Goal: Task Accomplishment & Management: Check status

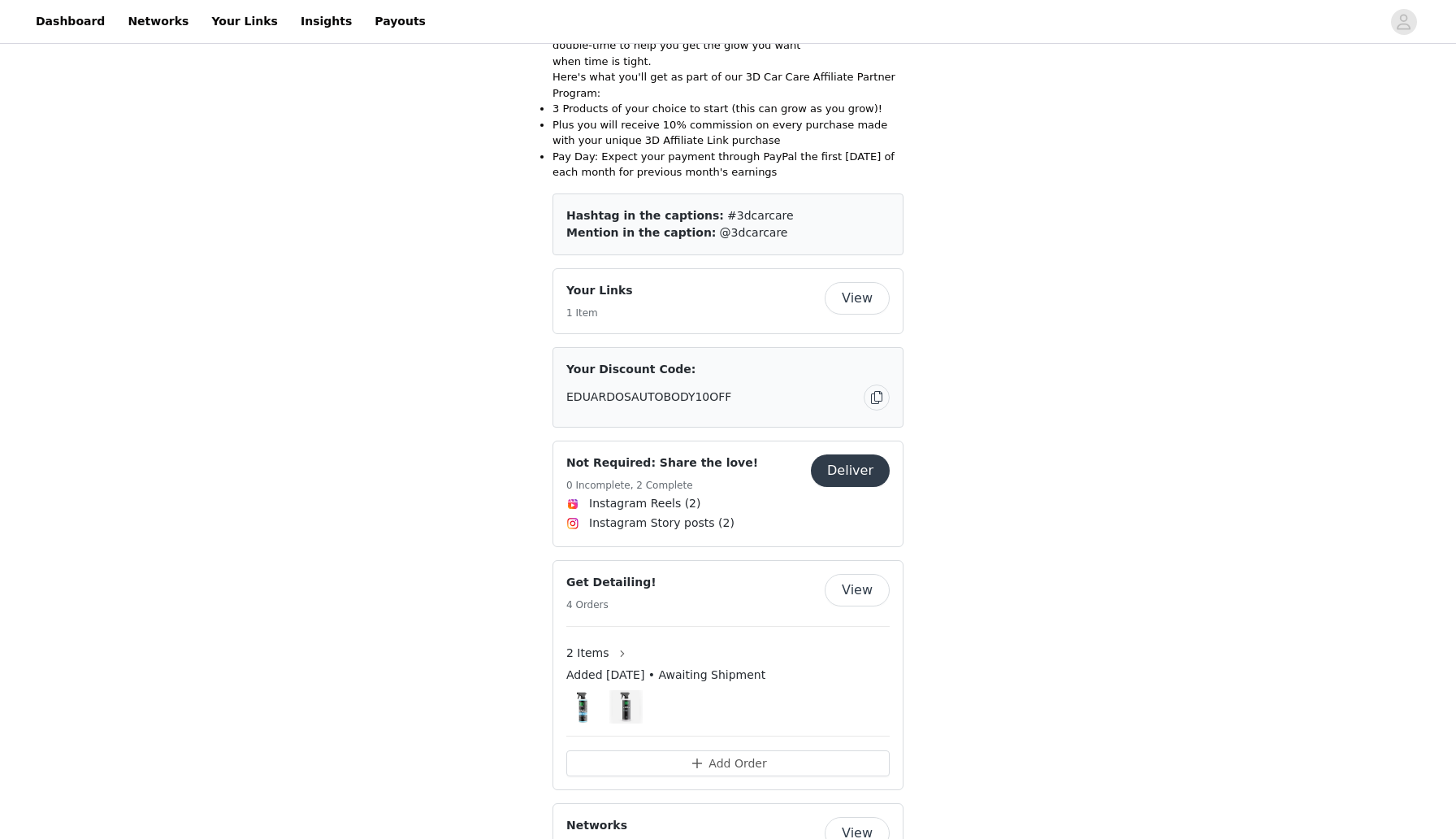
scroll to position [420, 0]
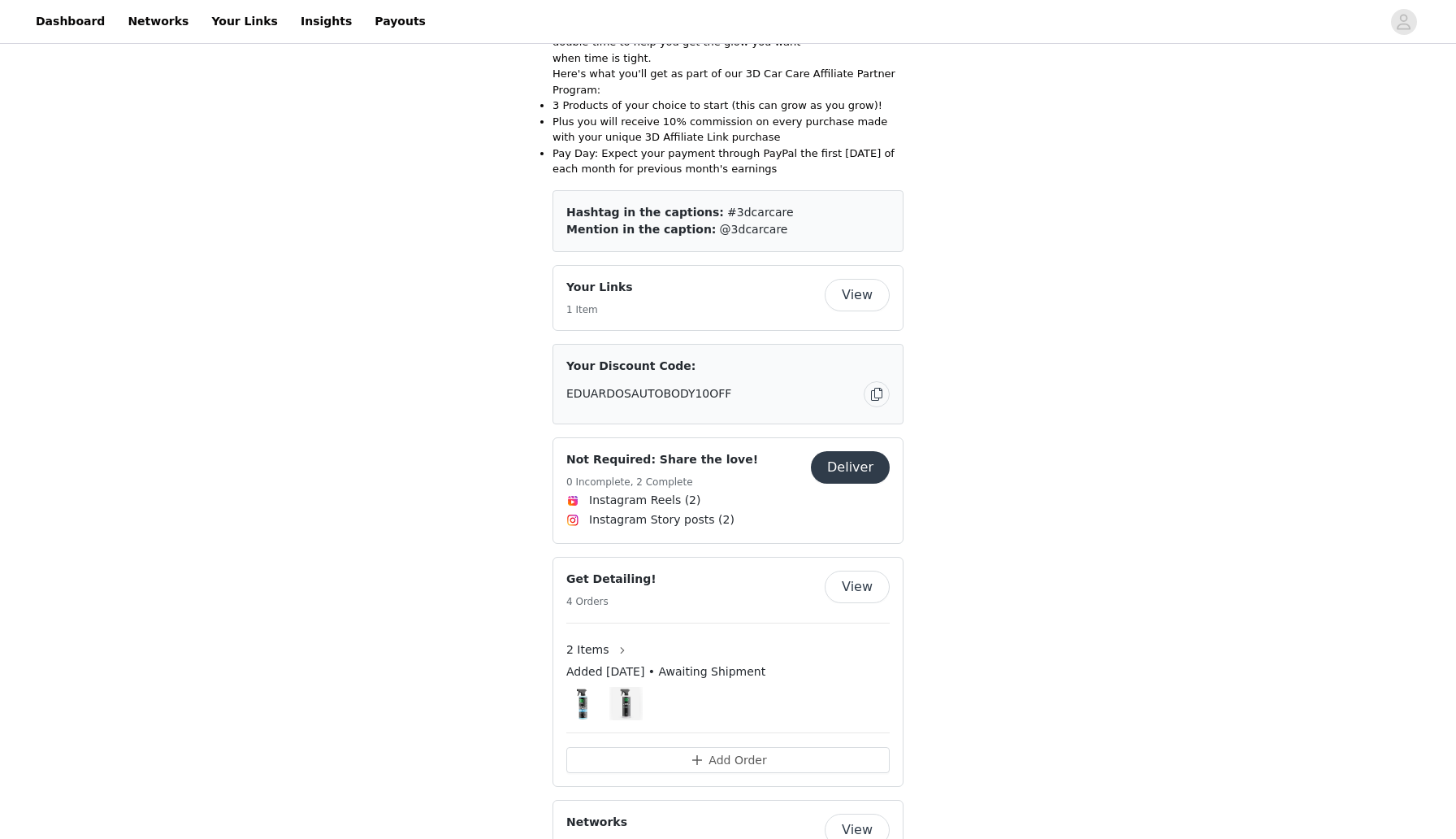
click at [853, 571] on button "View" at bounding box center [858, 587] width 65 height 33
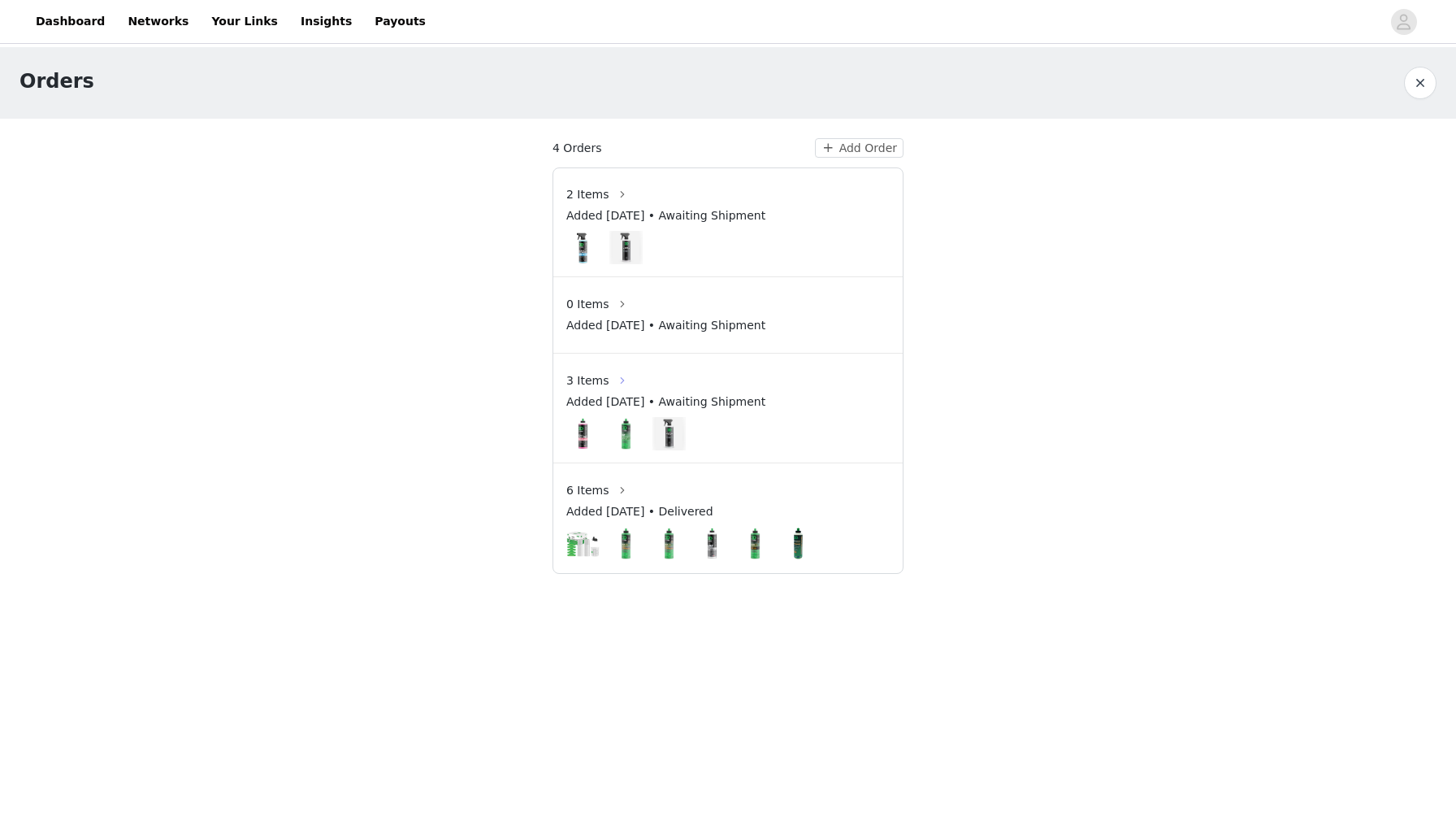
click at [612, 385] on button "button" at bounding box center [622, 380] width 26 height 26
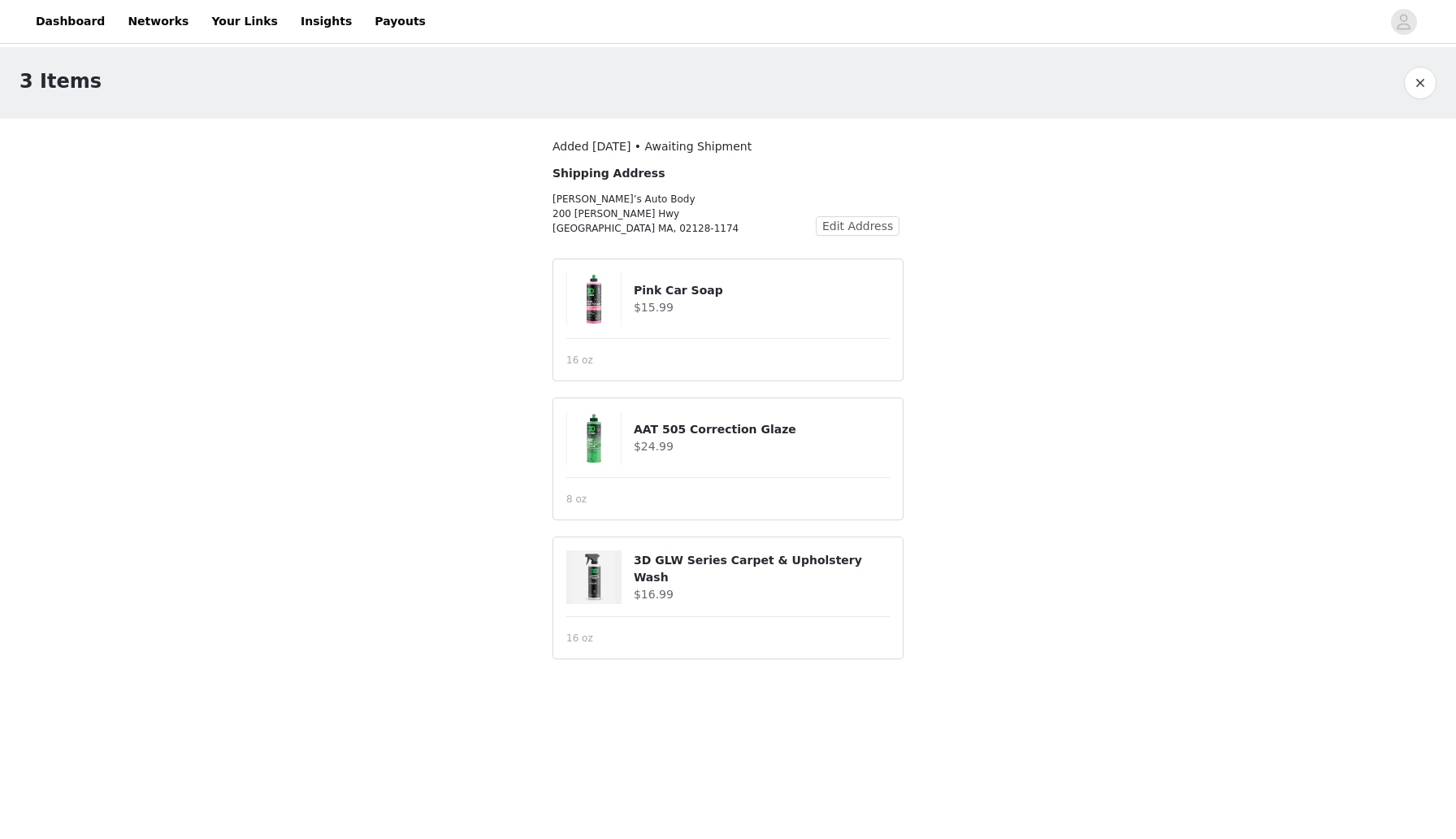
drag, startPoint x: 633, startPoint y: 565, endPoint x: 866, endPoint y: 543, distance: 234.0
click at [866, 543] on article "3D GLW Series Carpet & Upholstery Wash $16.99 16 oz" at bounding box center [728, 598] width 351 height 123
click at [594, 299] on img at bounding box center [593, 299] width 53 height 53
click at [632, 286] on div at bounding box center [600, 299] width 67 height 53
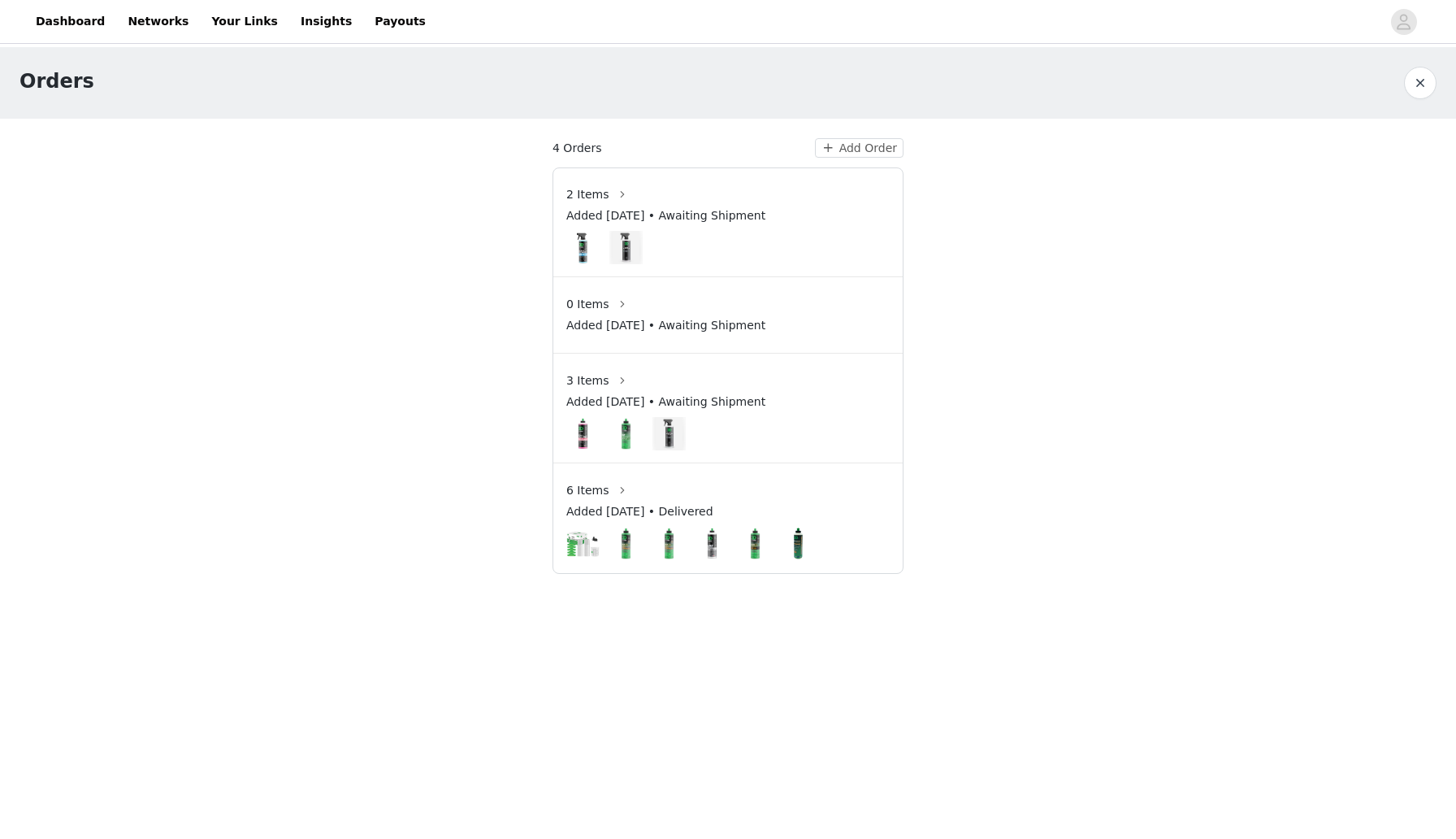
click at [589, 240] on img at bounding box center [584, 247] width 34 height 34
click at [609, 194] on button "button" at bounding box center [622, 194] width 26 height 26
